Goal: Information Seeking & Learning: Understand process/instructions

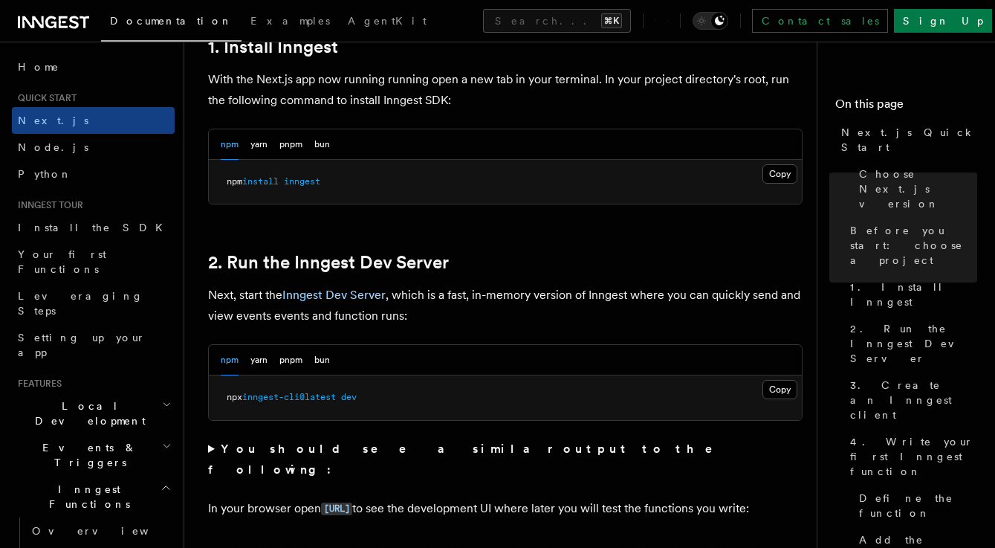
scroll to position [875, 0]
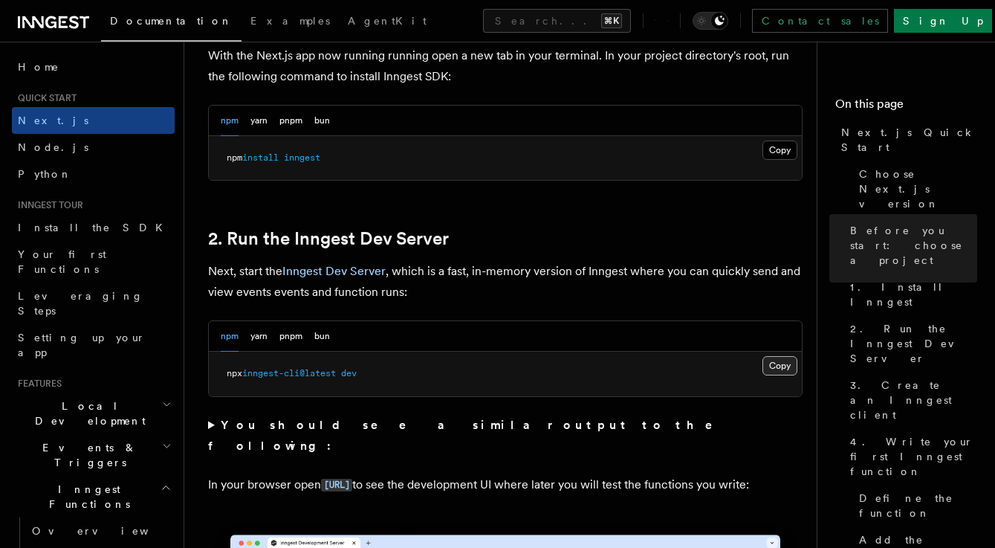
click at [774, 365] on button "Copy Copied" at bounding box center [780, 365] width 35 height 19
click at [786, 372] on button "Copy Copied" at bounding box center [780, 365] width 35 height 19
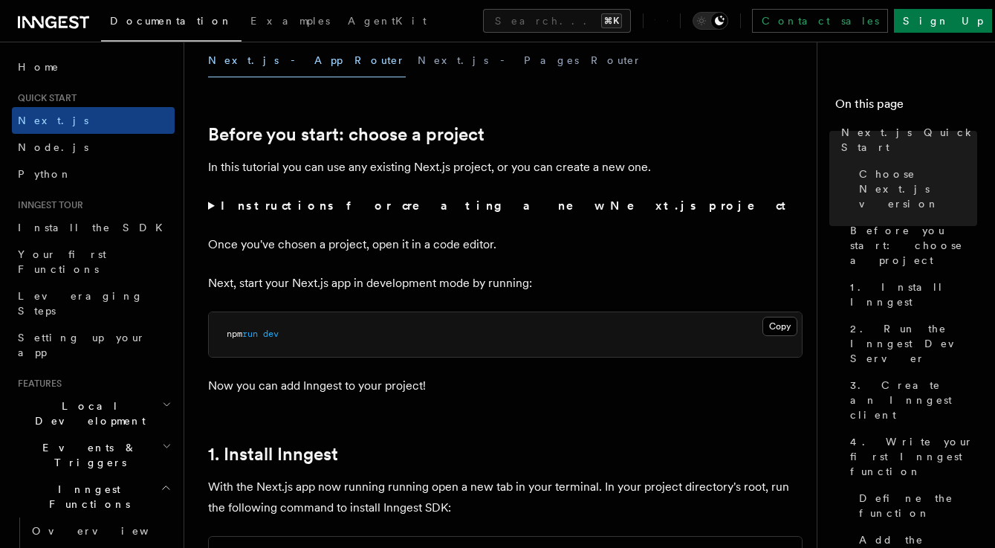
scroll to position [578, 0]
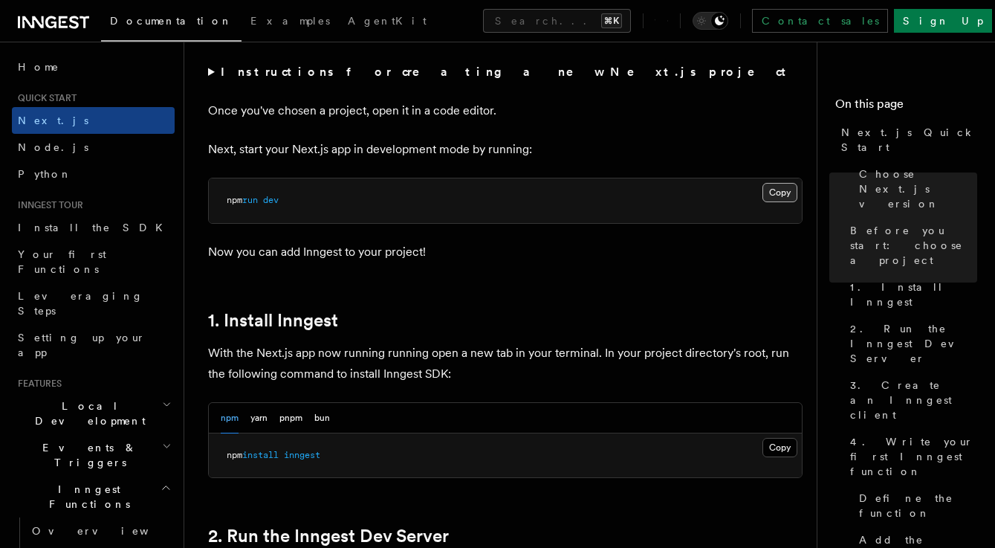
click at [781, 192] on button "Copy Copied" at bounding box center [780, 192] width 35 height 19
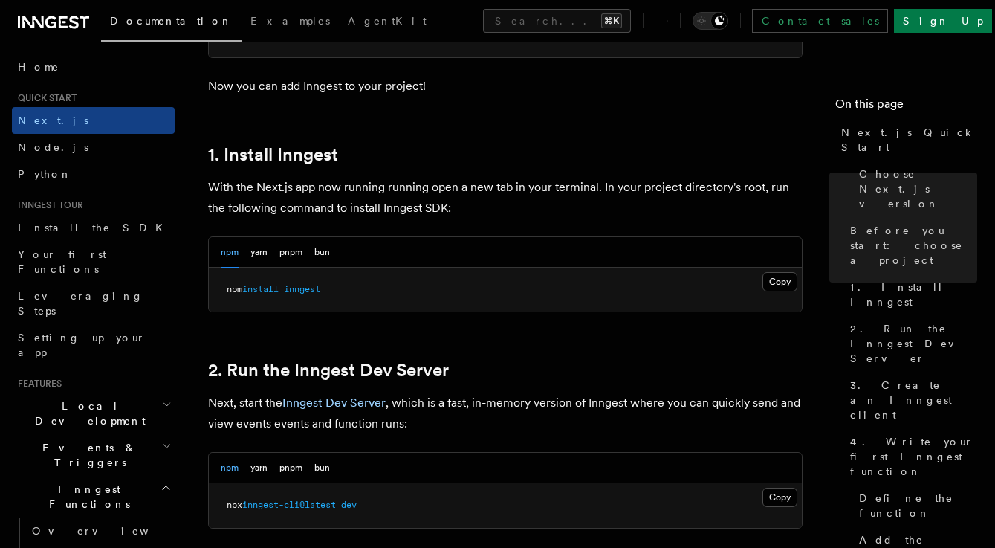
scroll to position [744, 0]
click at [779, 277] on button "Copy Copied" at bounding box center [780, 280] width 35 height 19
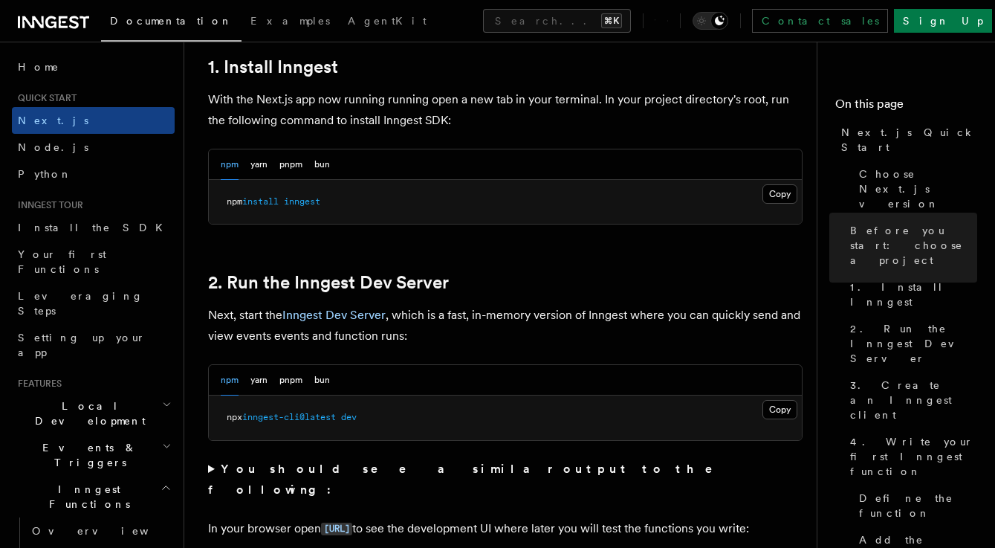
scroll to position [832, 0]
click at [786, 413] on button "Copy Copied" at bounding box center [780, 408] width 35 height 19
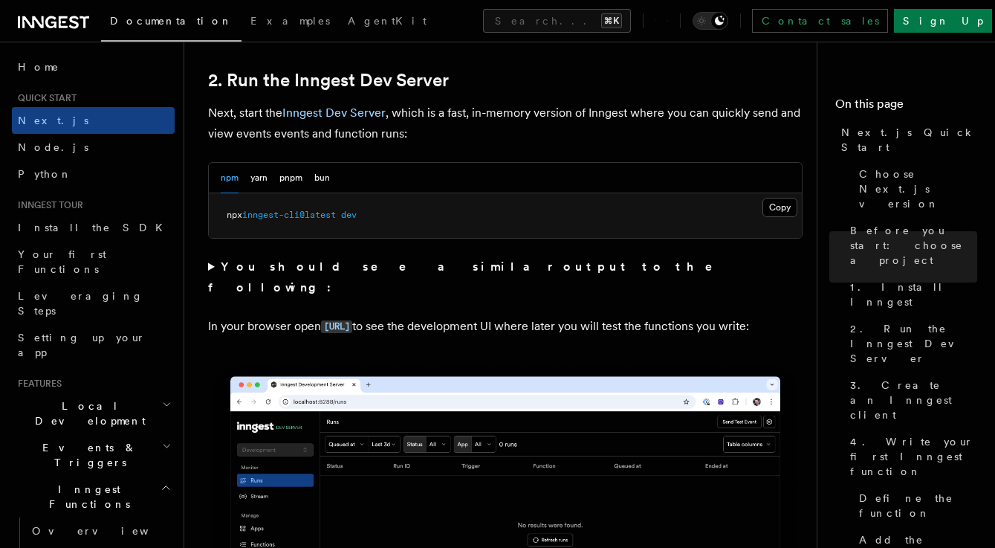
scroll to position [1034, 0]
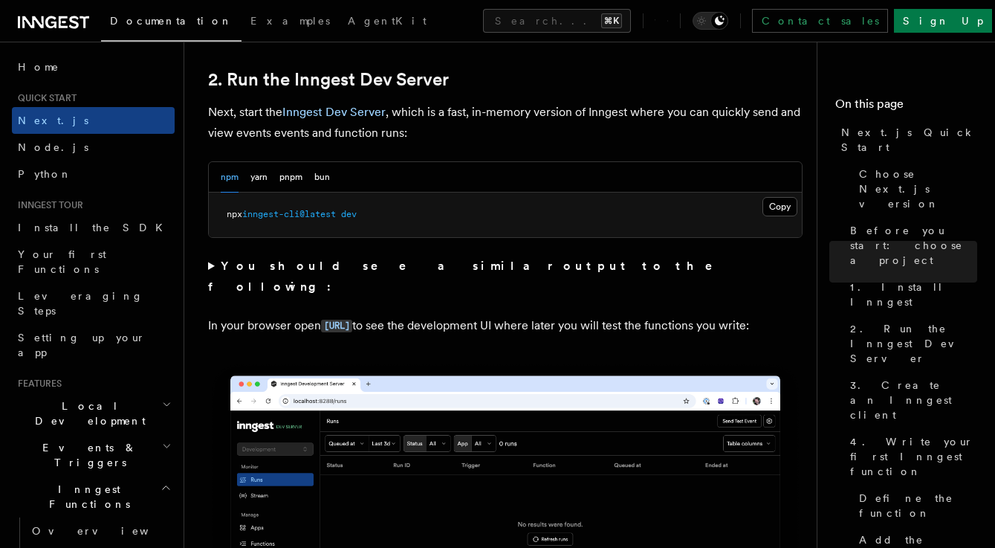
click at [352, 329] on p "In your browser open http://localhost:8288 to see the development UI where late…" at bounding box center [505, 326] width 595 height 22
click at [352, 320] on code "http://localhost:8288" at bounding box center [336, 326] width 31 height 13
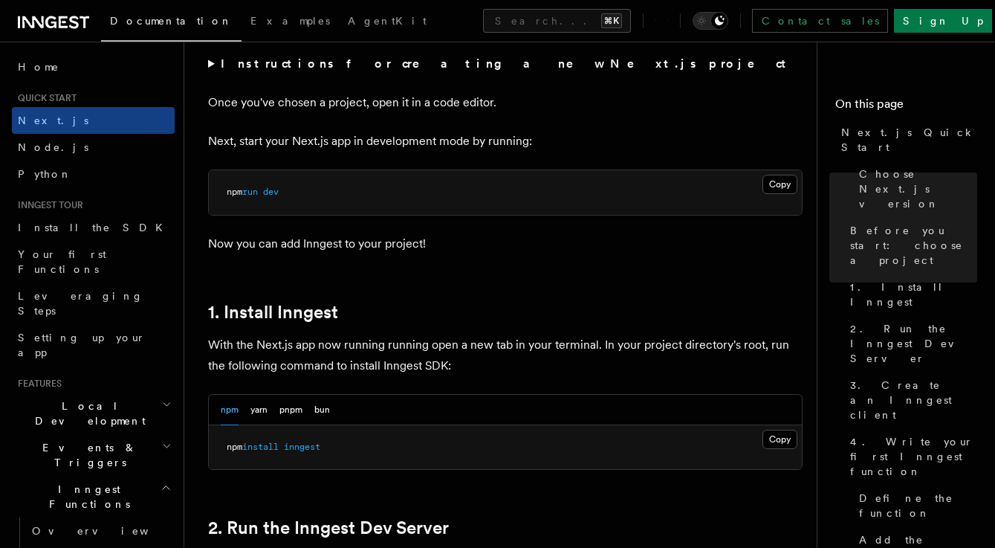
scroll to position [586, 0]
